Goal: Task Accomplishment & Management: Complete application form

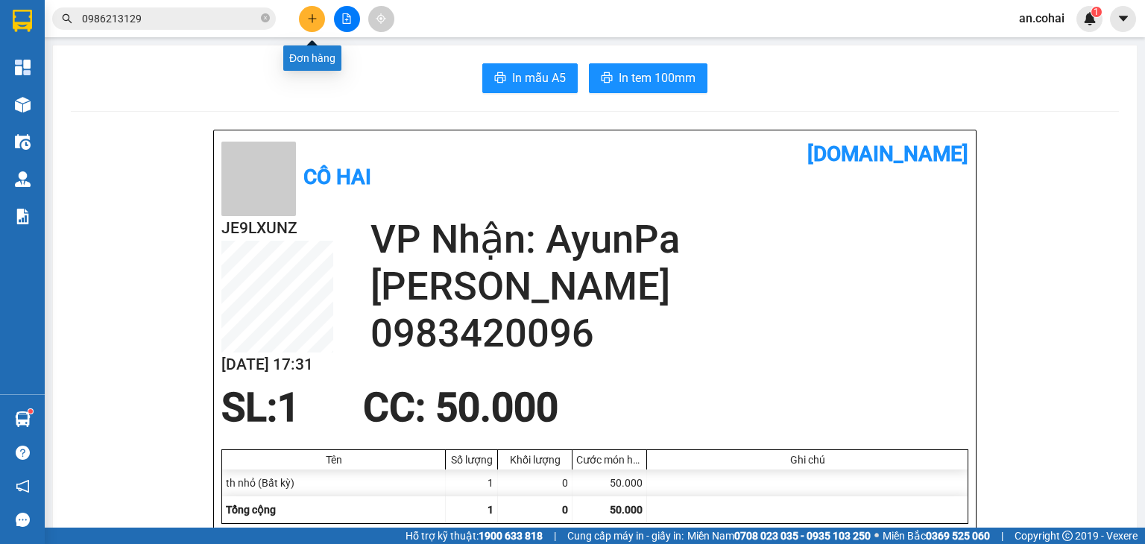
click at [310, 16] on icon "plus" at bounding box center [312, 18] width 10 height 10
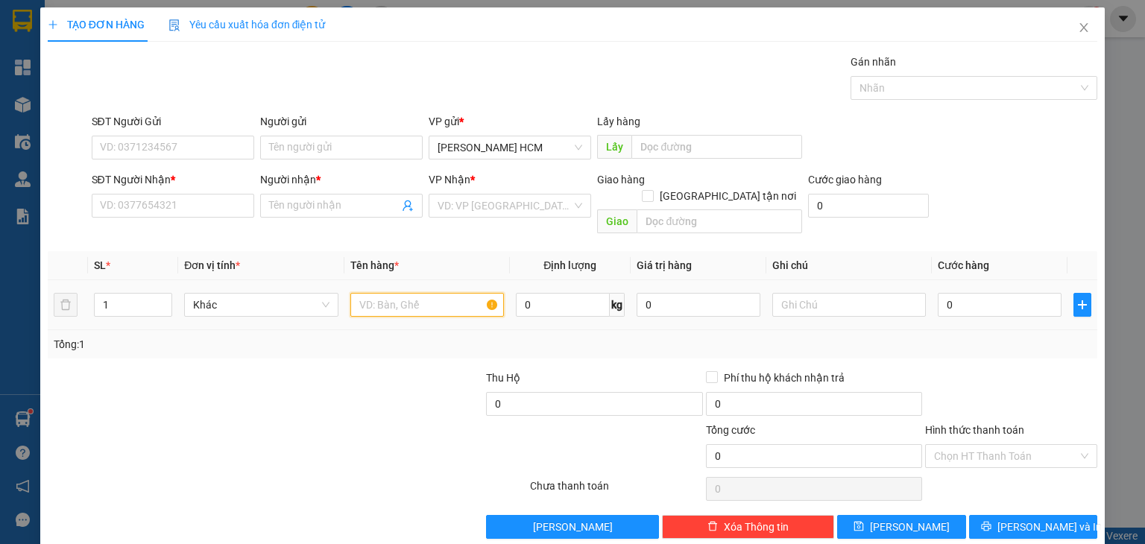
click at [377, 293] on input "text" at bounding box center [427, 305] width 154 height 24
type input "cục"
click at [190, 222] on div "SĐT Người Nhận * VD: 0377654321" at bounding box center [173, 198] width 163 height 52
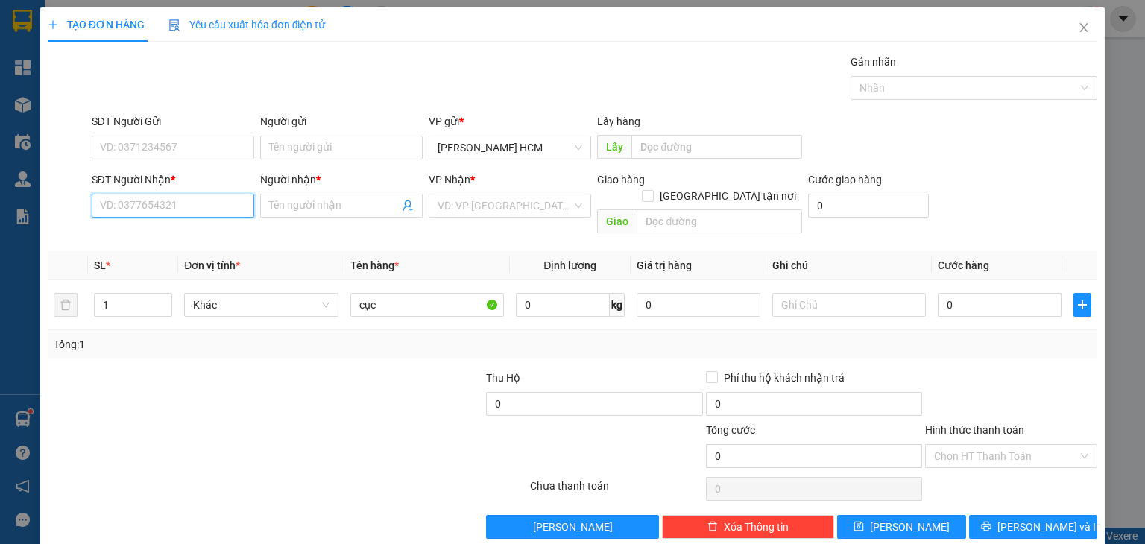
click at [174, 201] on input "SĐT Người Nhận *" at bounding box center [173, 206] width 163 height 24
type input "0989498061"
drag, startPoint x: 192, startPoint y: 236, endPoint x: 305, endPoint y: 181, distance: 126.1
click at [192, 236] on div "0989498061 - [PERSON_NAME]" at bounding box center [172, 235] width 147 height 16
type input "Huyền"
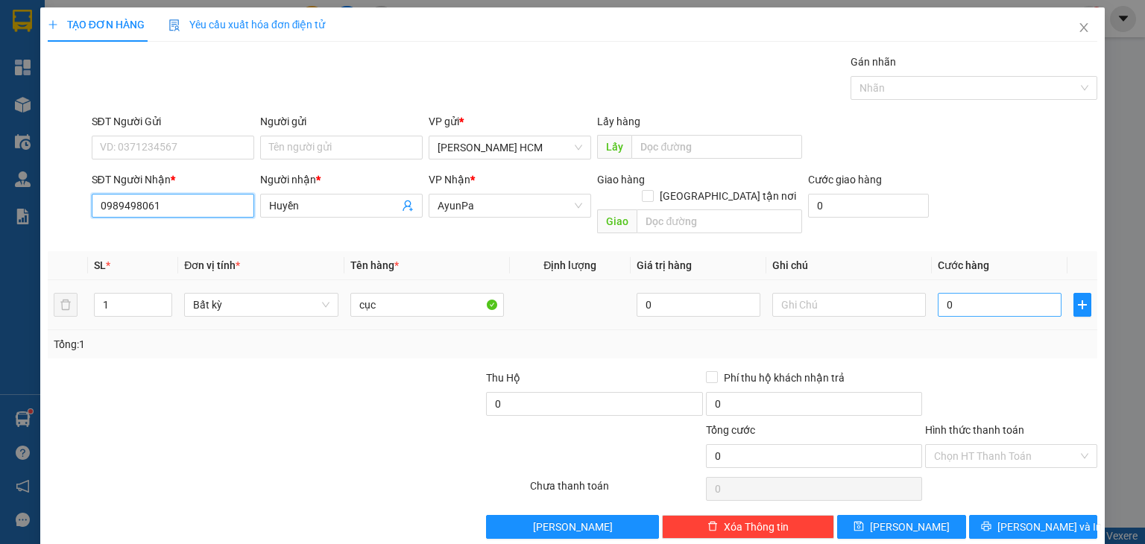
type input "0989498061"
click at [938, 296] on input "0" at bounding box center [1000, 305] width 124 height 24
click at [938, 293] on input "0" at bounding box center [1000, 305] width 124 height 24
type input "10"
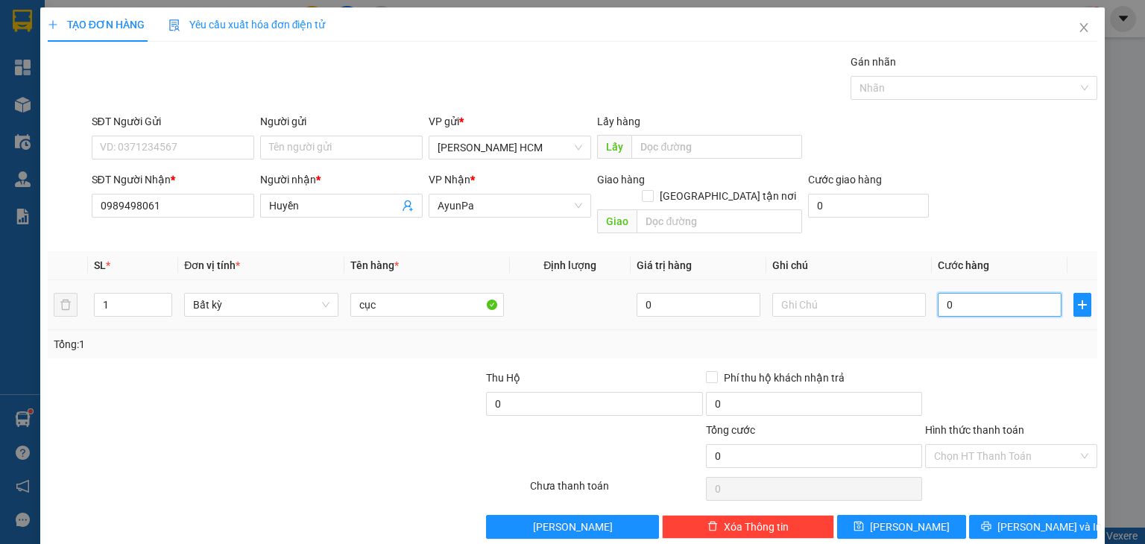
type input "10"
type input "100"
type input "100.000"
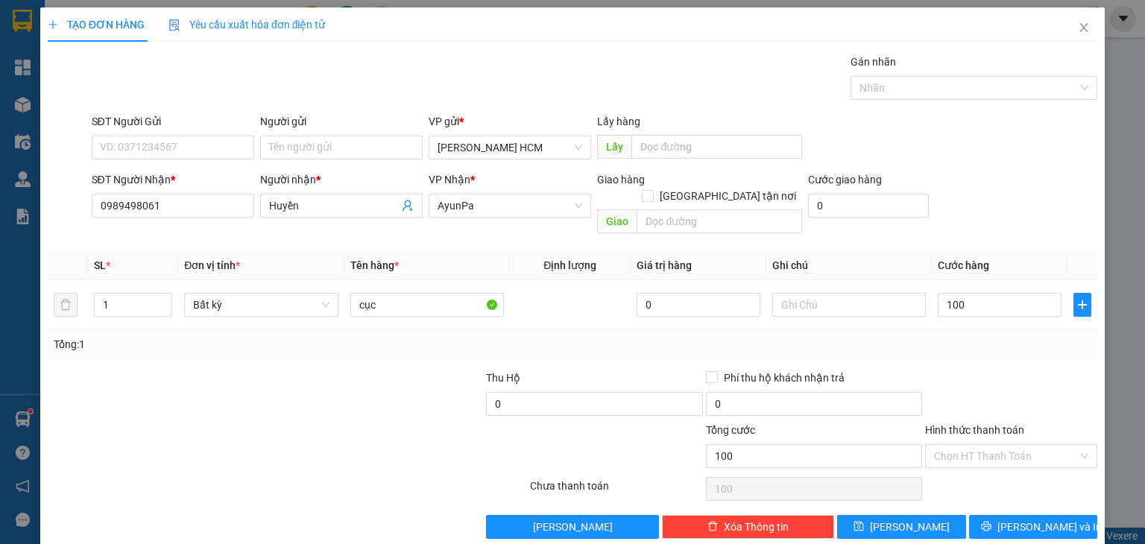
type input "100.000"
click at [957, 338] on div "Tổng: 1" at bounding box center [573, 344] width 1050 height 28
click at [999, 494] on div "Transit Pickup Surcharge Ids Transit Deliver Surcharge Ids Transit Deliver Surc…" at bounding box center [573, 296] width 1050 height 485
click at [1001, 515] on button "[PERSON_NAME] và In" at bounding box center [1033, 527] width 129 height 24
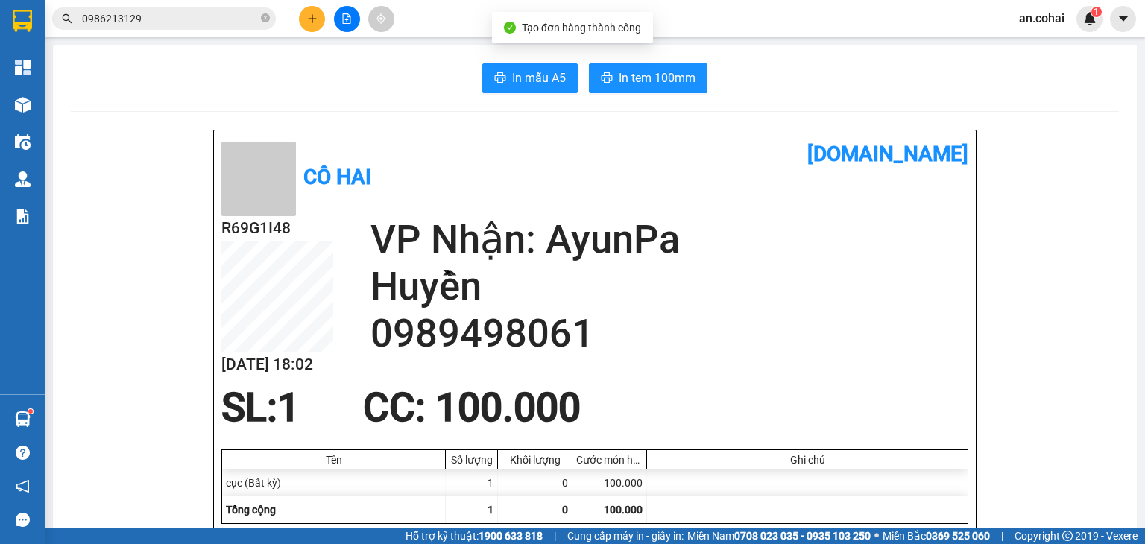
drag, startPoint x: 648, startPoint y: 107, endPoint x: 647, endPoint y: 99, distance: 8.3
click at [642, 83] on span "In tem 100mm" at bounding box center [657, 78] width 77 height 19
click at [322, 25] on button at bounding box center [312, 19] width 26 height 26
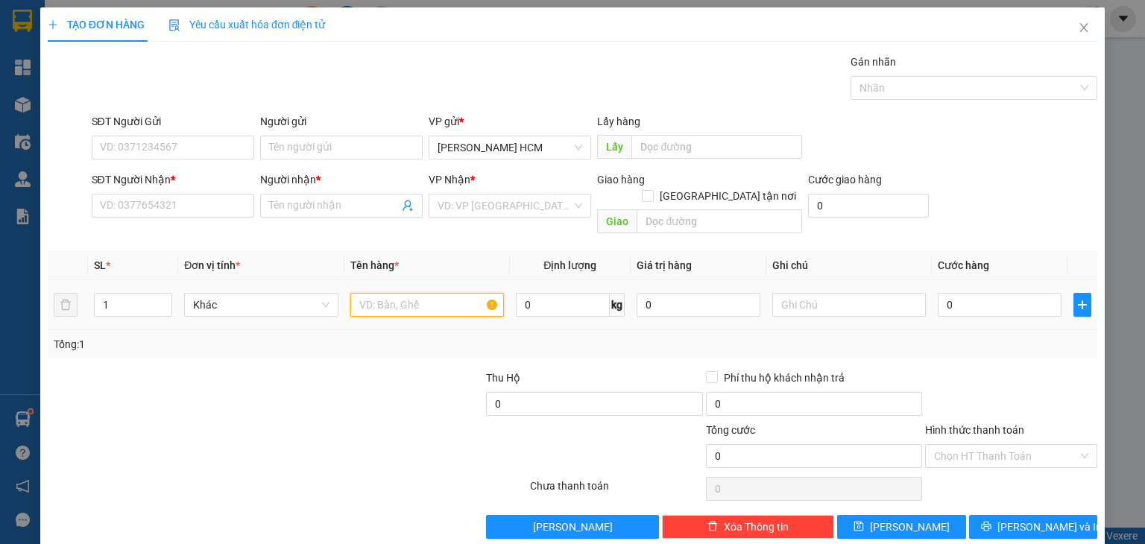
click at [394, 293] on input "text" at bounding box center [427, 305] width 154 height 24
type input "th"
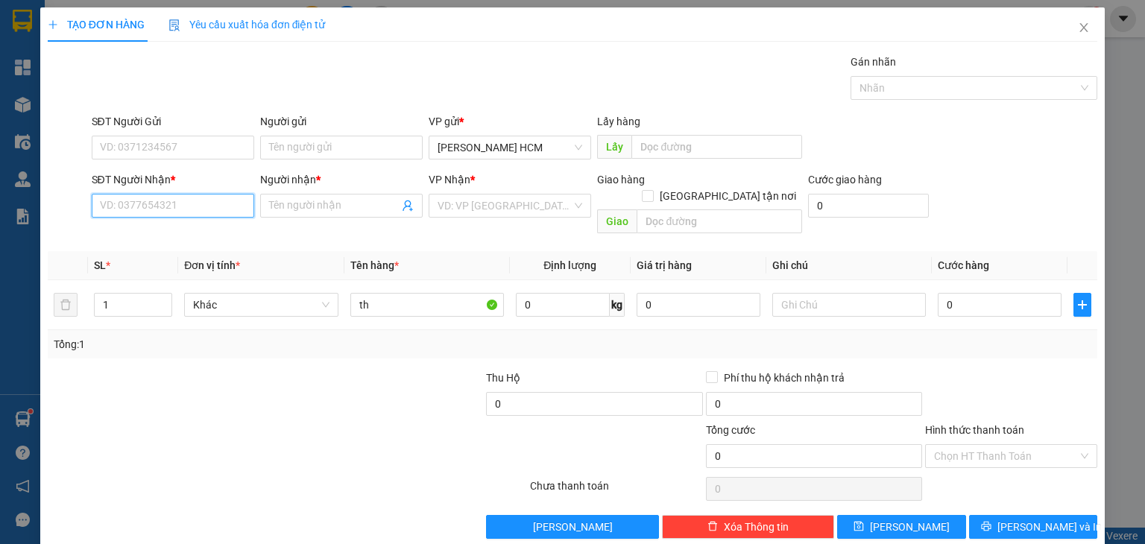
click at [207, 208] on input "SĐT Người Nhận *" at bounding box center [173, 206] width 163 height 24
type input "0967551288"
click at [195, 235] on div "0967551288 - NHI" at bounding box center [170, 235] width 143 height 16
type input "NHI"
click at [534, 215] on span "Krông Pa" at bounding box center [510, 206] width 145 height 22
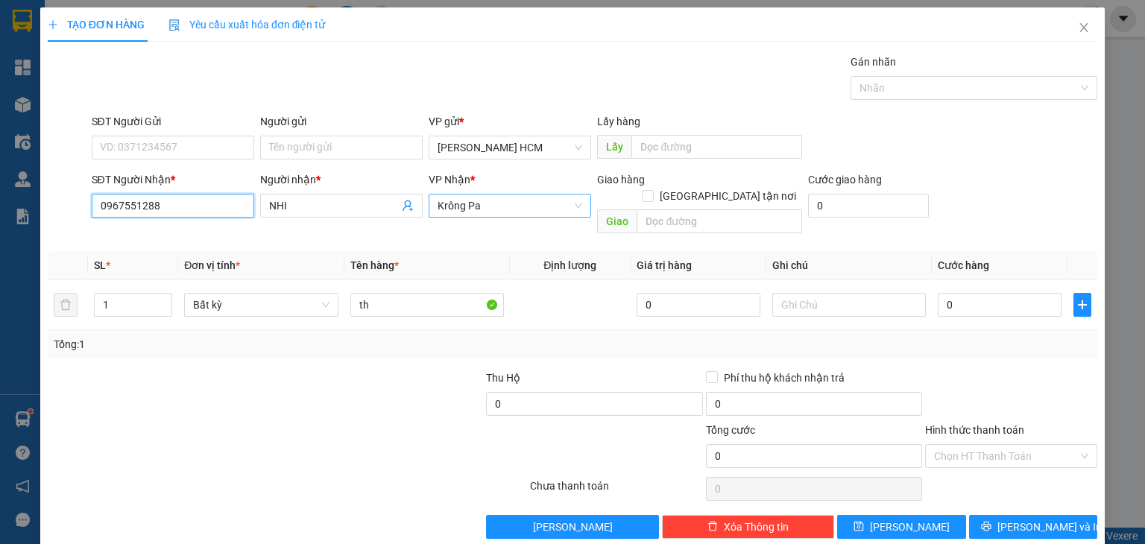
type input "0967551288"
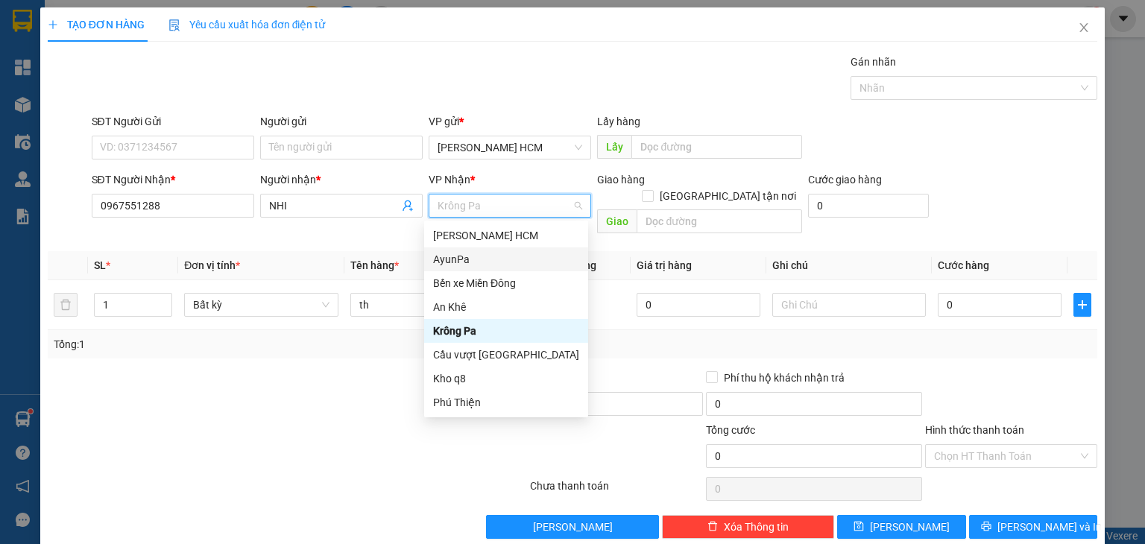
click at [473, 260] on div "AyunPa" at bounding box center [506, 259] width 146 height 16
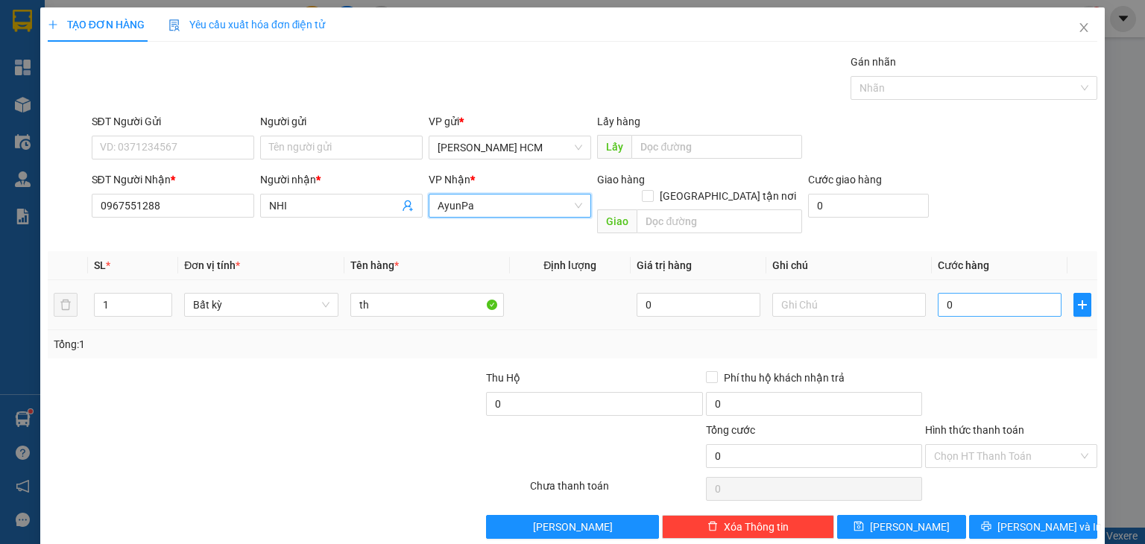
click at [934, 284] on td "0" at bounding box center [1000, 305] width 136 height 50
click at [938, 293] on input "0" at bounding box center [1000, 305] width 124 height 24
type input "50"
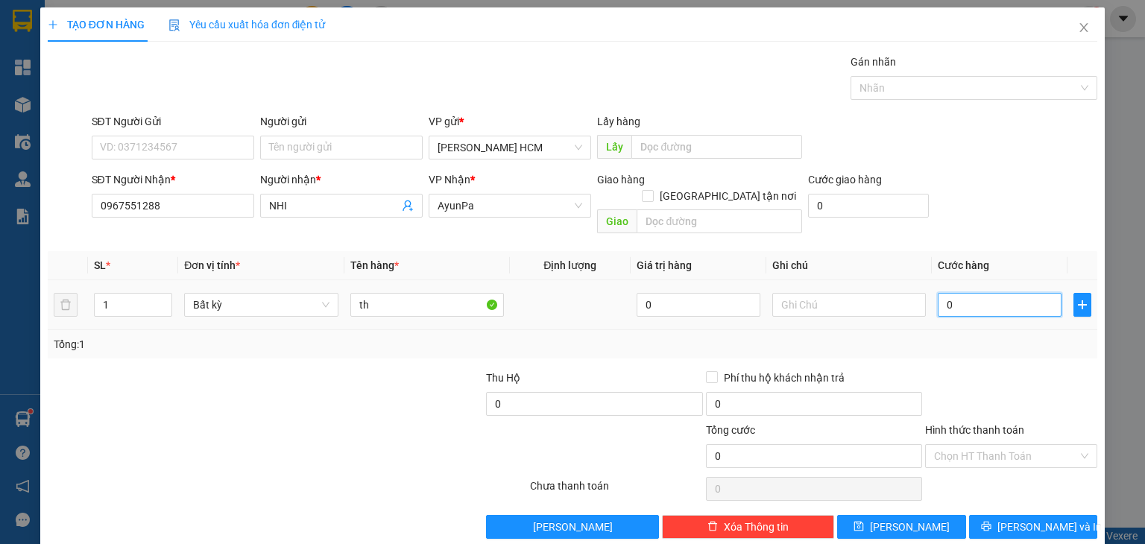
type input "50"
type input "50.000"
click at [981, 340] on div "Tổng: 1" at bounding box center [573, 344] width 1050 height 28
click at [966, 445] on input "Hình thức thanh toán" at bounding box center [1006, 456] width 144 height 22
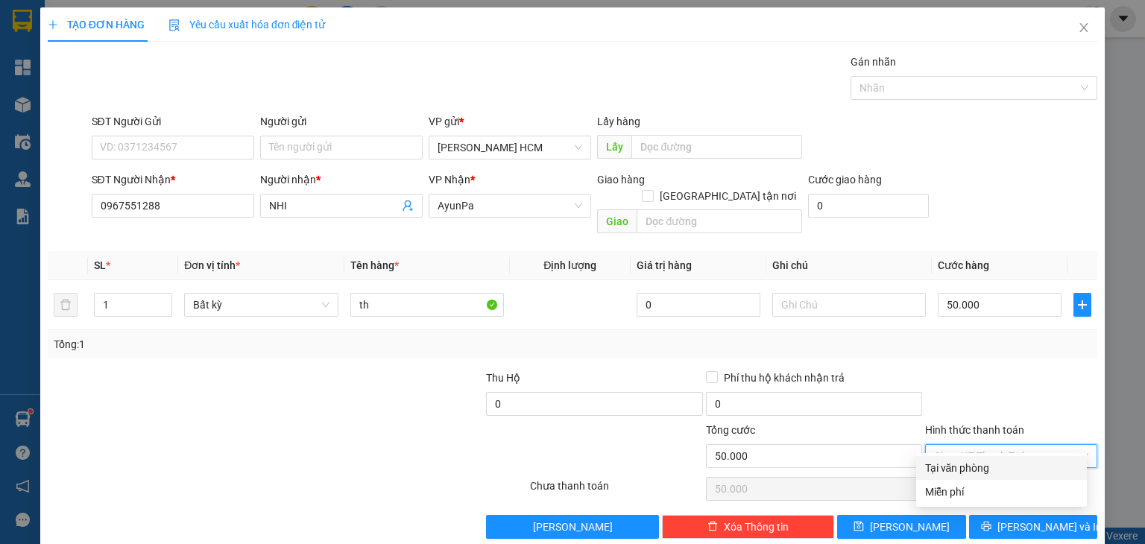
click at [978, 469] on div "Tại văn phòng" at bounding box center [1001, 468] width 153 height 16
type input "0"
click at [960, 462] on div "Tại văn phòng" at bounding box center [1001, 468] width 153 height 16
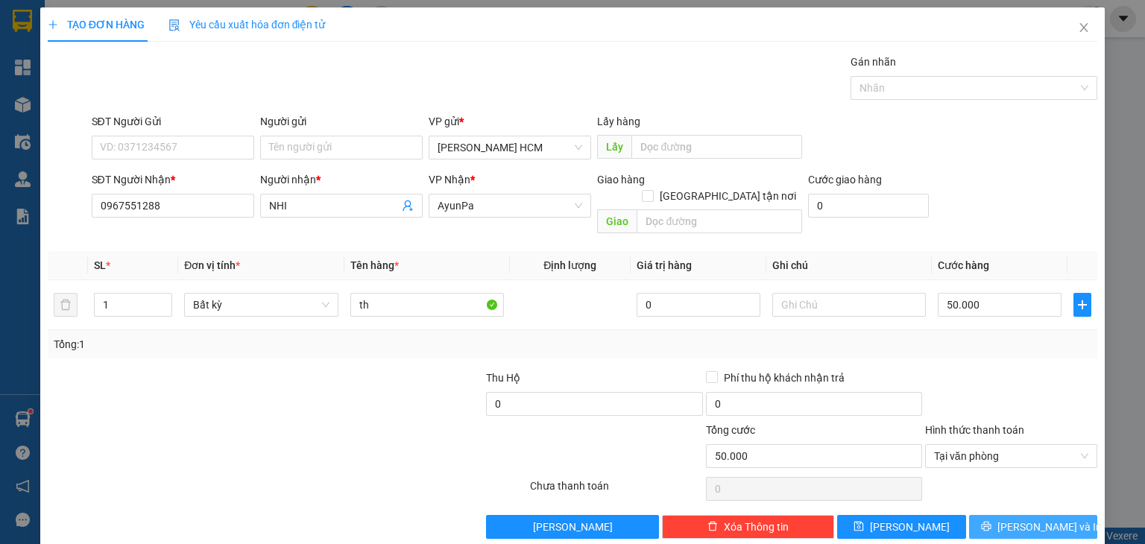
click at [1011, 519] on span "[PERSON_NAME] và In" at bounding box center [1050, 527] width 104 height 16
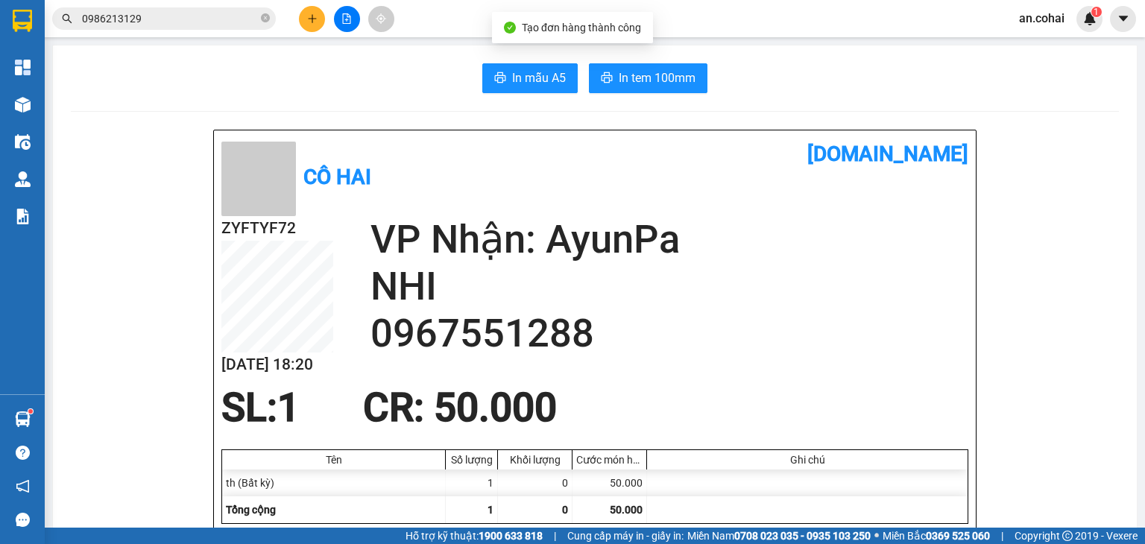
click at [671, 88] on button "In tem 100mm" at bounding box center [648, 78] width 119 height 30
